Goal: Task Accomplishment & Management: Complete application form

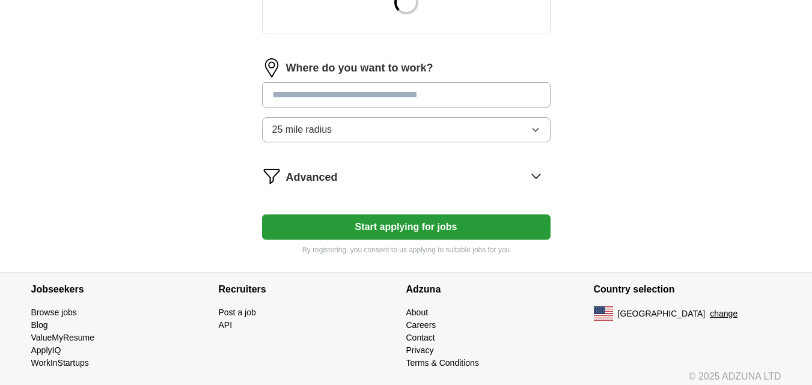
scroll to position [510, 0]
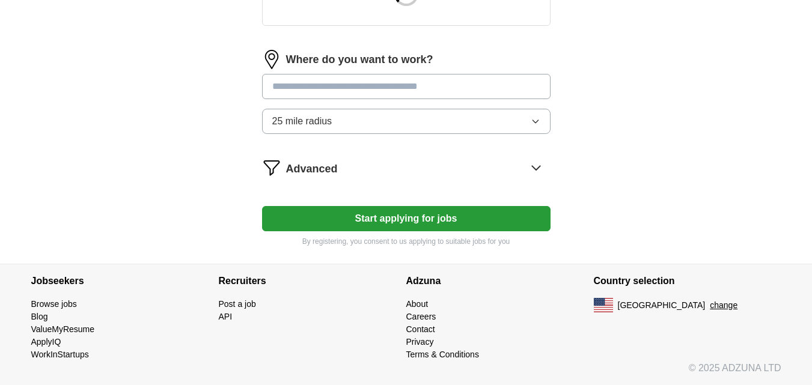
click at [412, 216] on button "Start applying for jobs" at bounding box center [406, 218] width 288 height 25
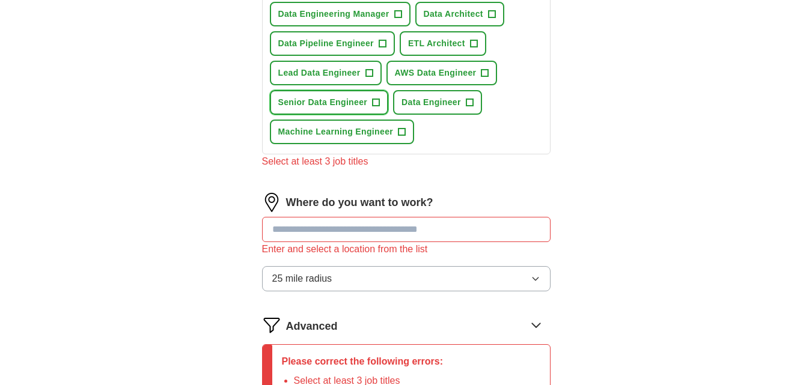
click at [359, 100] on span "Senior Data Engineer" at bounding box center [322, 102] width 89 height 13
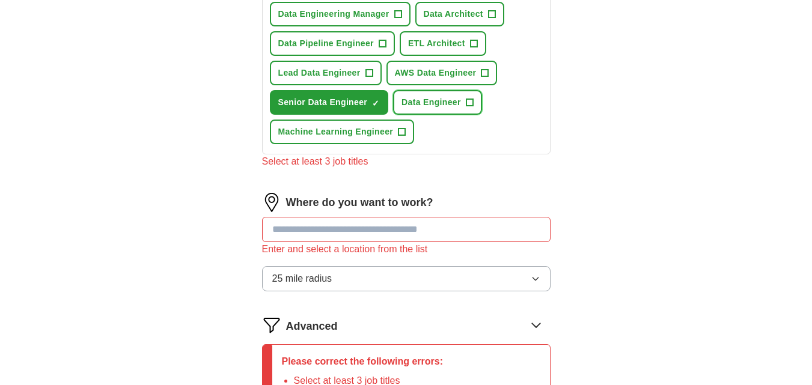
click at [423, 96] on button "Data Engineer +" at bounding box center [437, 102] width 89 height 25
click at [423, 71] on span "AWS Data Engineer" at bounding box center [436, 73] width 82 height 13
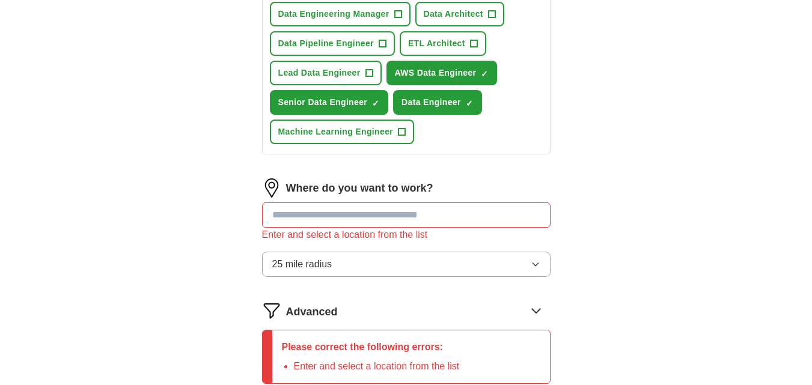
click at [360, 214] on input at bounding box center [406, 214] width 288 height 25
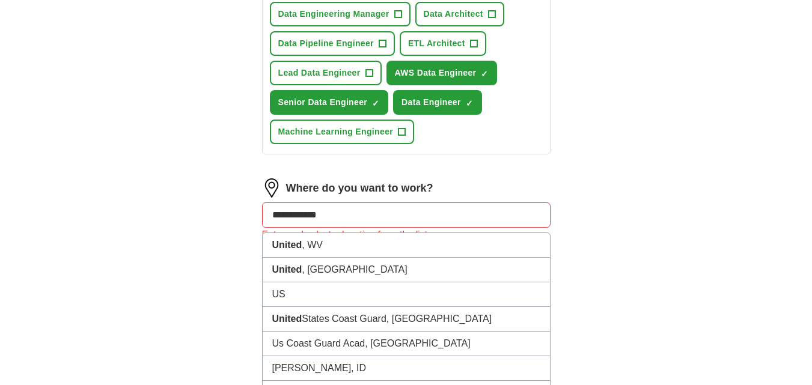
type input "**********"
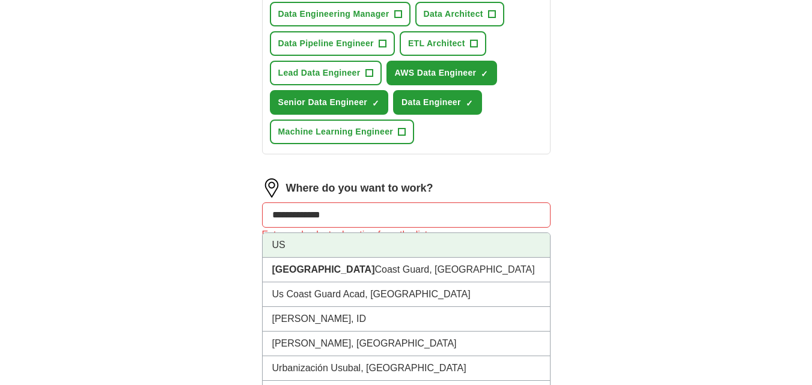
click at [304, 248] on li "US" at bounding box center [405, 245] width 287 height 25
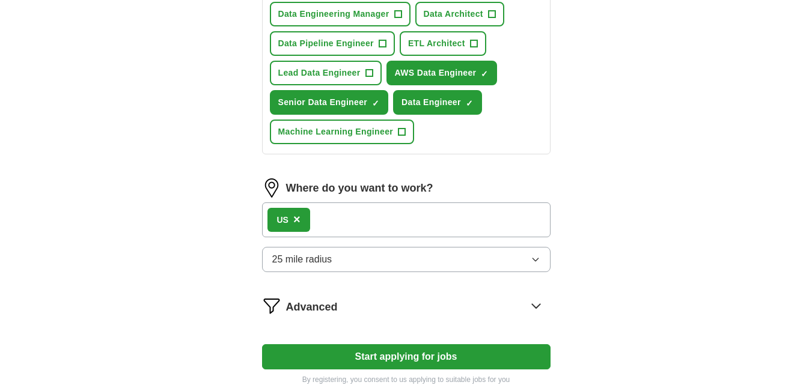
click at [456, 262] on button "25 mile radius" at bounding box center [406, 259] width 288 height 25
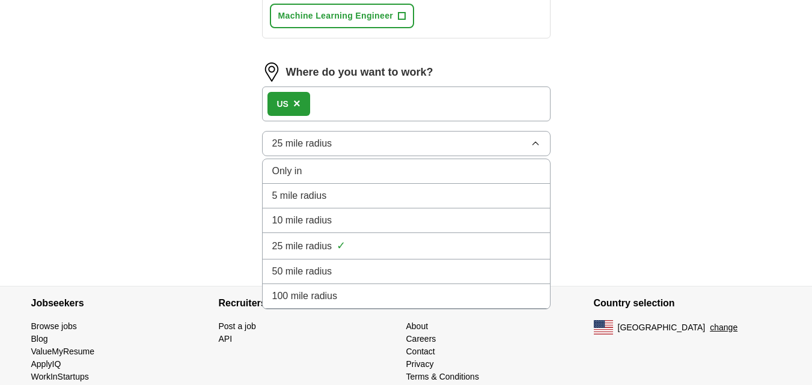
scroll to position [648, 0]
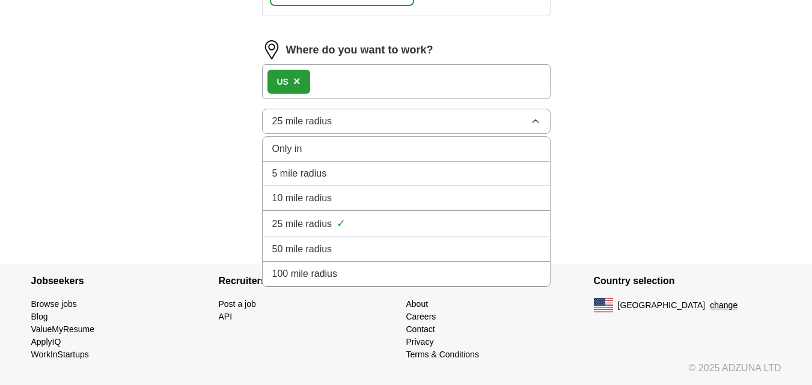
click at [333, 273] on span "100 mile radius" at bounding box center [304, 274] width 65 height 14
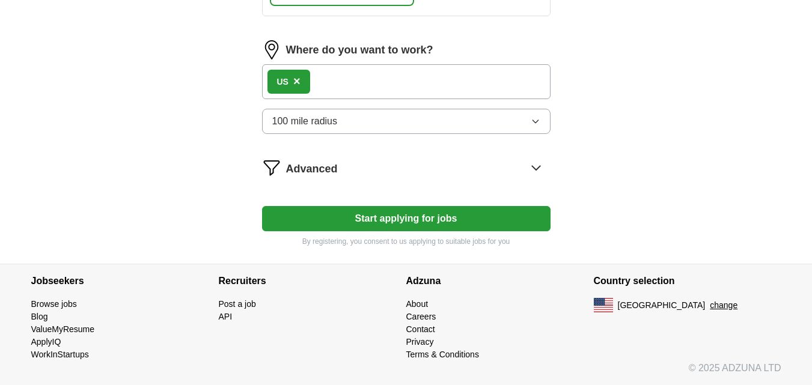
click at [405, 220] on button "Start applying for jobs" at bounding box center [406, 218] width 288 height 25
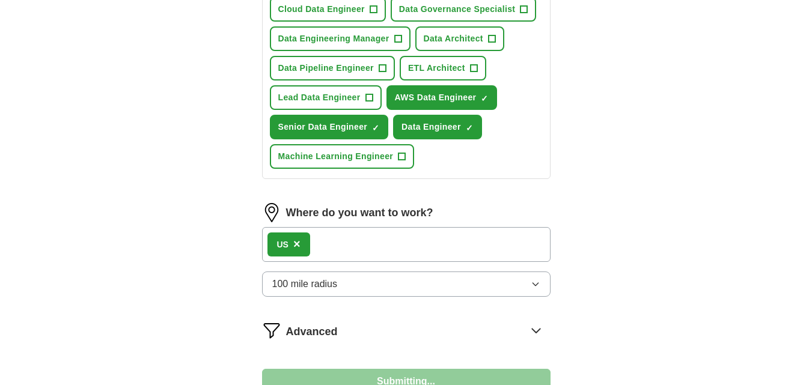
select select "**"
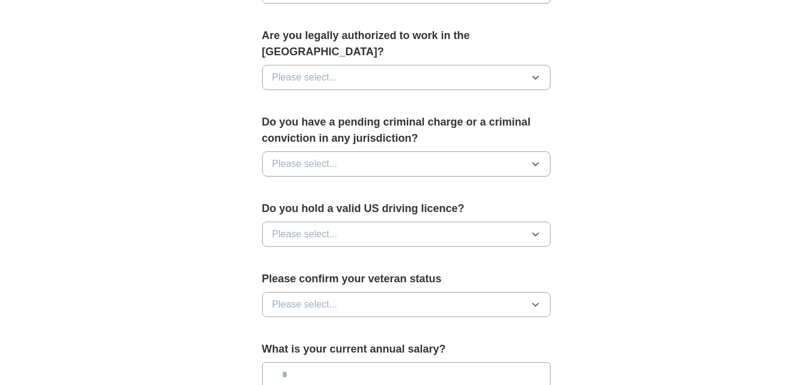
scroll to position [851, 0]
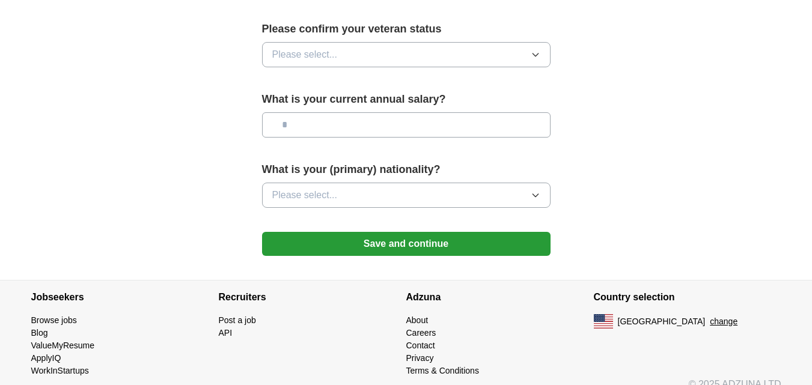
click at [410, 183] on button "Please select..." at bounding box center [406, 195] width 288 height 25
